Goal: Task Accomplishment & Management: Use online tool/utility

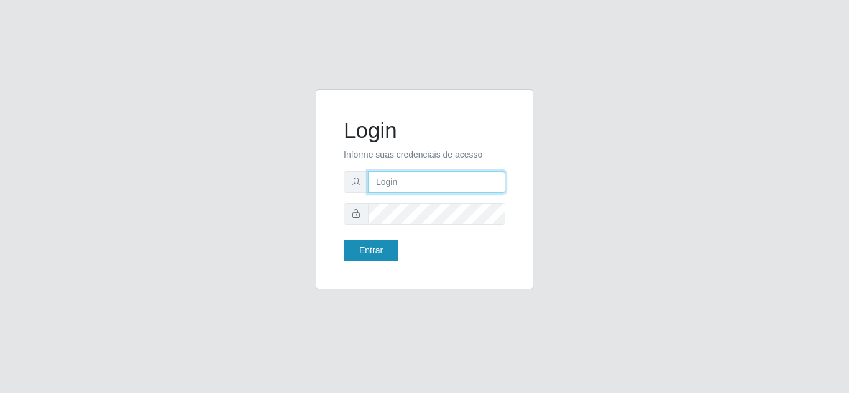
type input "[EMAIL_ADDRESS][DOMAIN_NAME]"
click at [364, 245] on button "Entrar" at bounding box center [371, 251] width 55 height 22
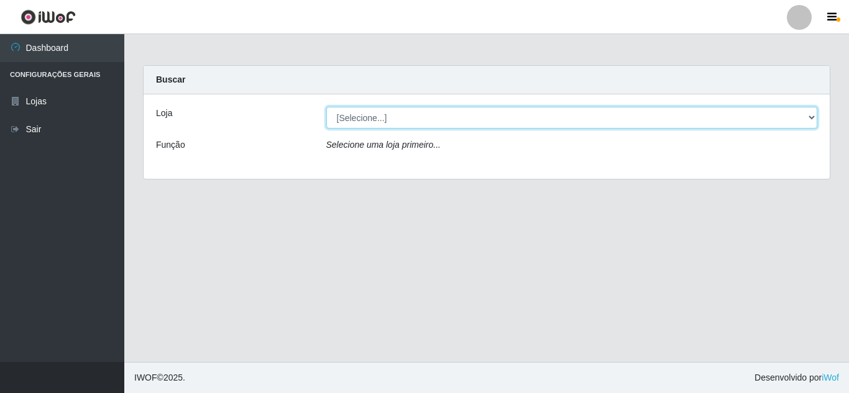
click at [375, 117] on select "[Selecione...] Leite Clan - [GEOGRAPHIC_DATA]" at bounding box center [572, 118] width 492 height 22
select select "498"
click at [326, 107] on select "[Selecione...] Leite Clan - [GEOGRAPHIC_DATA]" at bounding box center [572, 118] width 492 height 22
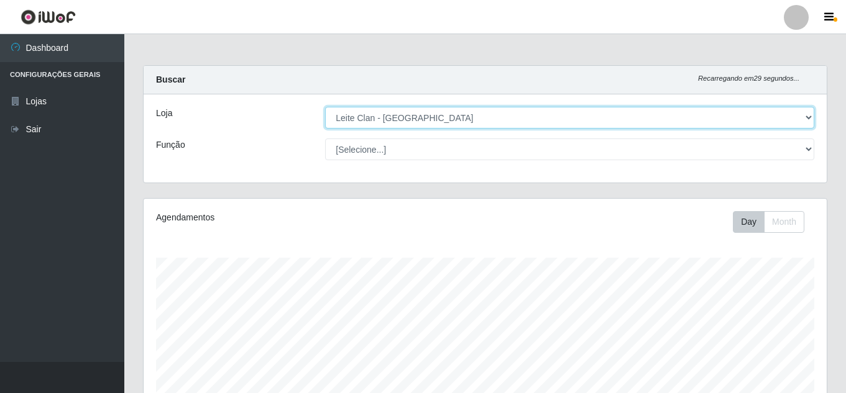
scroll to position [258, 683]
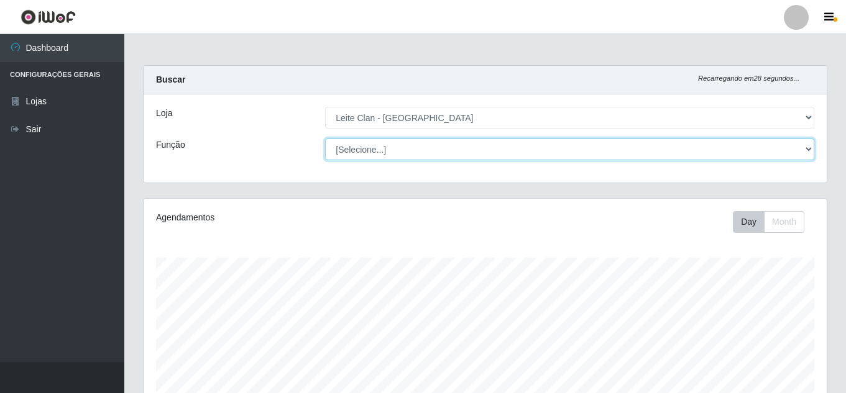
click at [359, 147] on select "[Selecione...] Auxiliar de Depósito Carregador e Descarregador de Caminhão ++" at bounding box center [569, 150] width 489 height 22
select select "106"
click at [325, 139] on select "[Selecione...] Auxiliar de Depósito Carregador e Descarregador de Caminhão ++" at bounding box center [569, 150] width 489 height 22
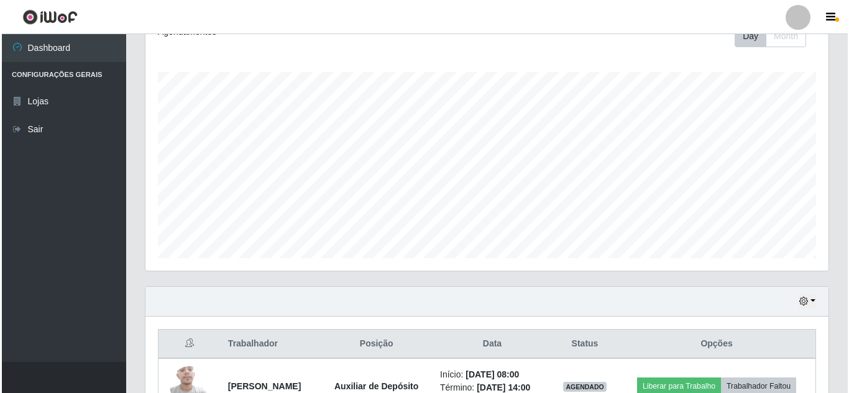
scroll to position [249, 0]
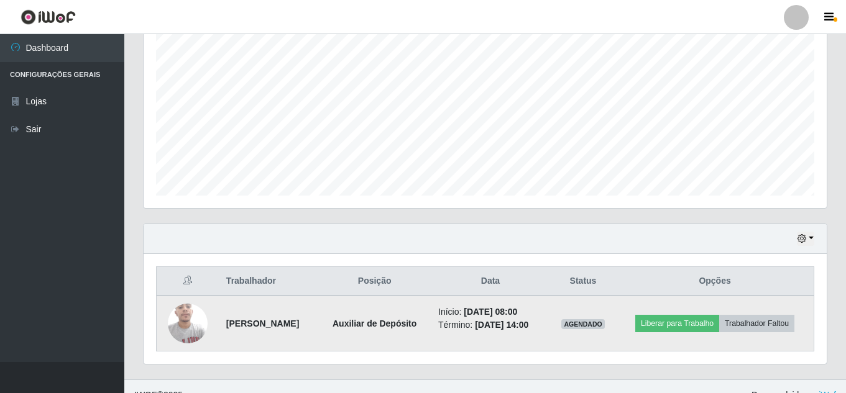
click at [184, 331] on img at bounding box center [188, 323] width 40 height 53
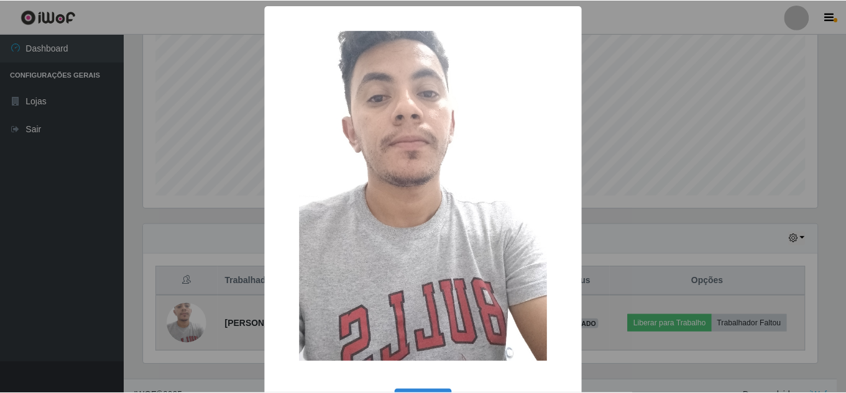
scroll to position [258, 677]
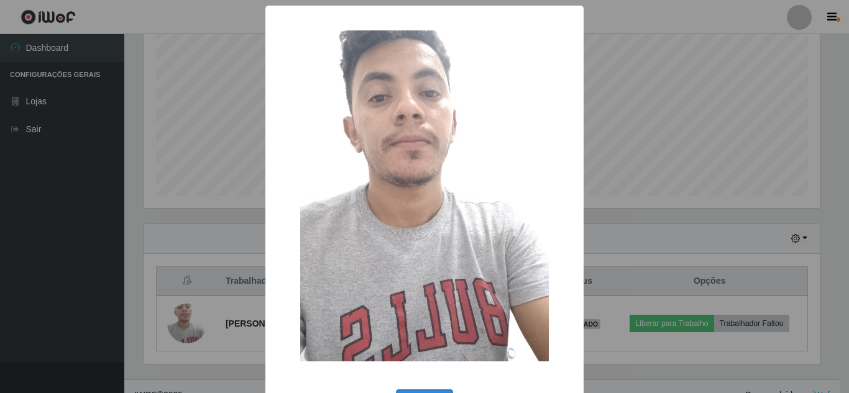
drag, startPoint x: 654, startPoint y: 160, endPoint x: 640, endPoint y: 159, distance: 14.3
click at [653, 160] on div "× OK Cancel" at bounding box center [424, 196] width 849 height 393
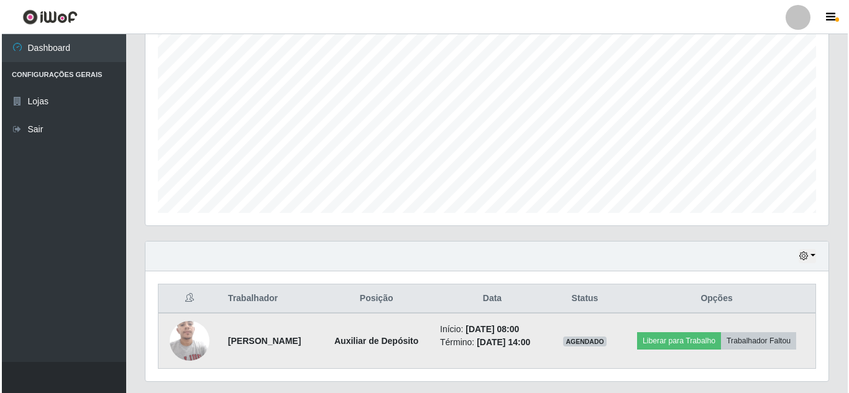
scroll to position [275, 0]
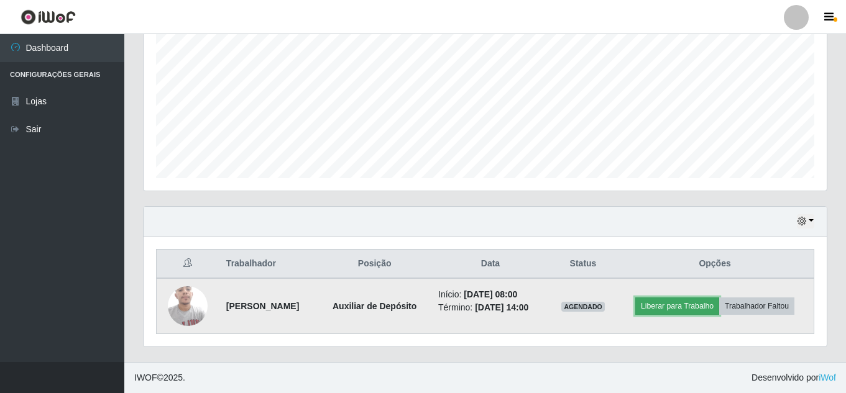
click at [719, 298] on button "Liberar para Trabalho" at bounding box center [677, 306] width 84 height 17
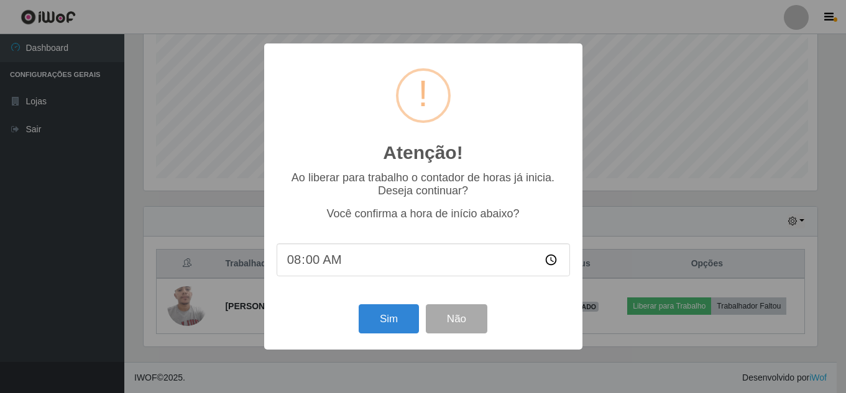
scroll to position [258, 677]
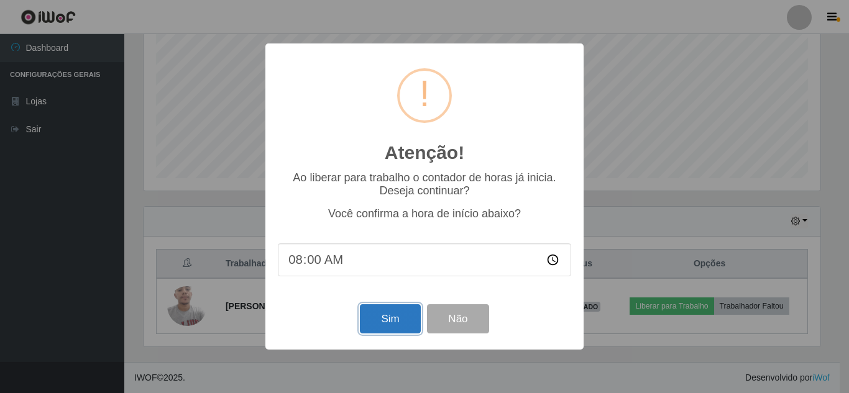
click at [387, 313] on button "Sim" at bounding box center [390, 319] width 60 height 29
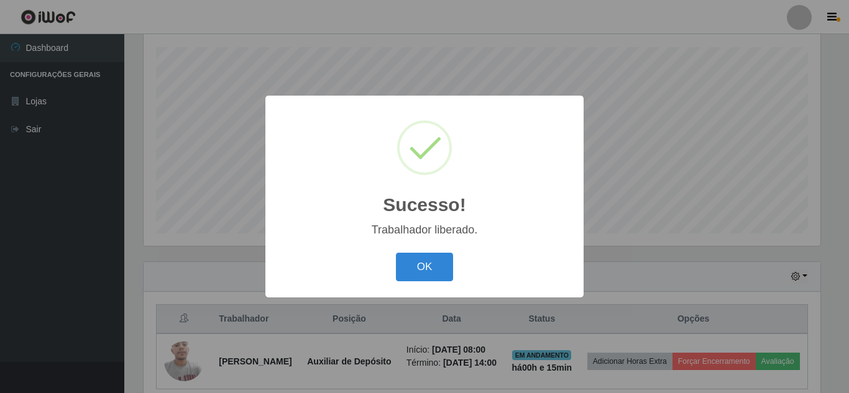
click at [396, 253] on button "OK" at bounding box center [425, 267] width 58 height 29
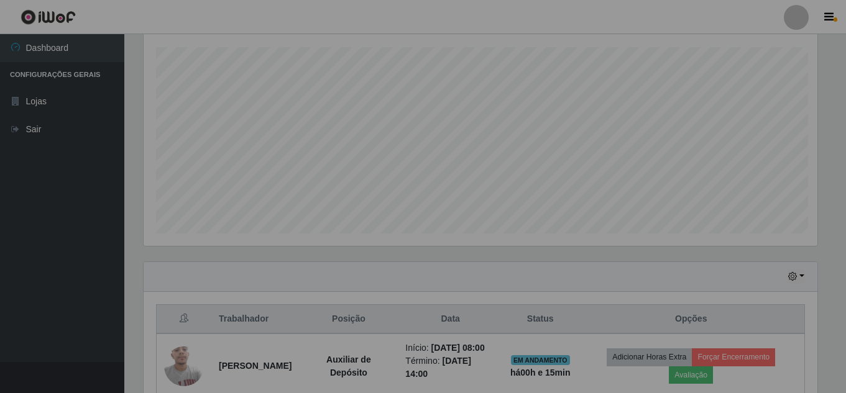
scroll to position [258, 683]
